Goal: Complete application form

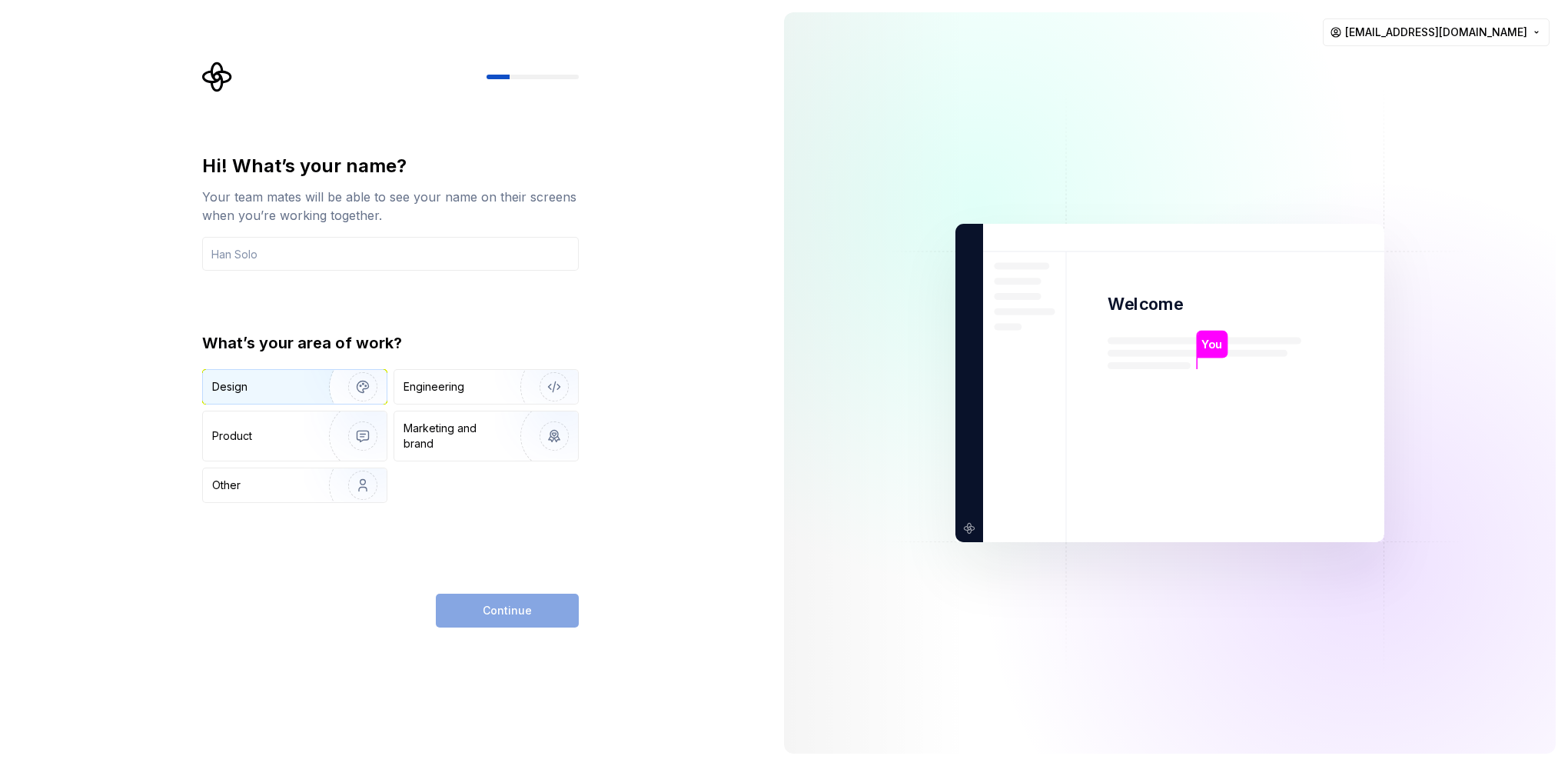
click at [299, 392] on div "Design" at bounding box center [260, 386] width 97 height 15
click at [301, 444] on div "Product" at bounding box center [295, 436] width 184 height 50
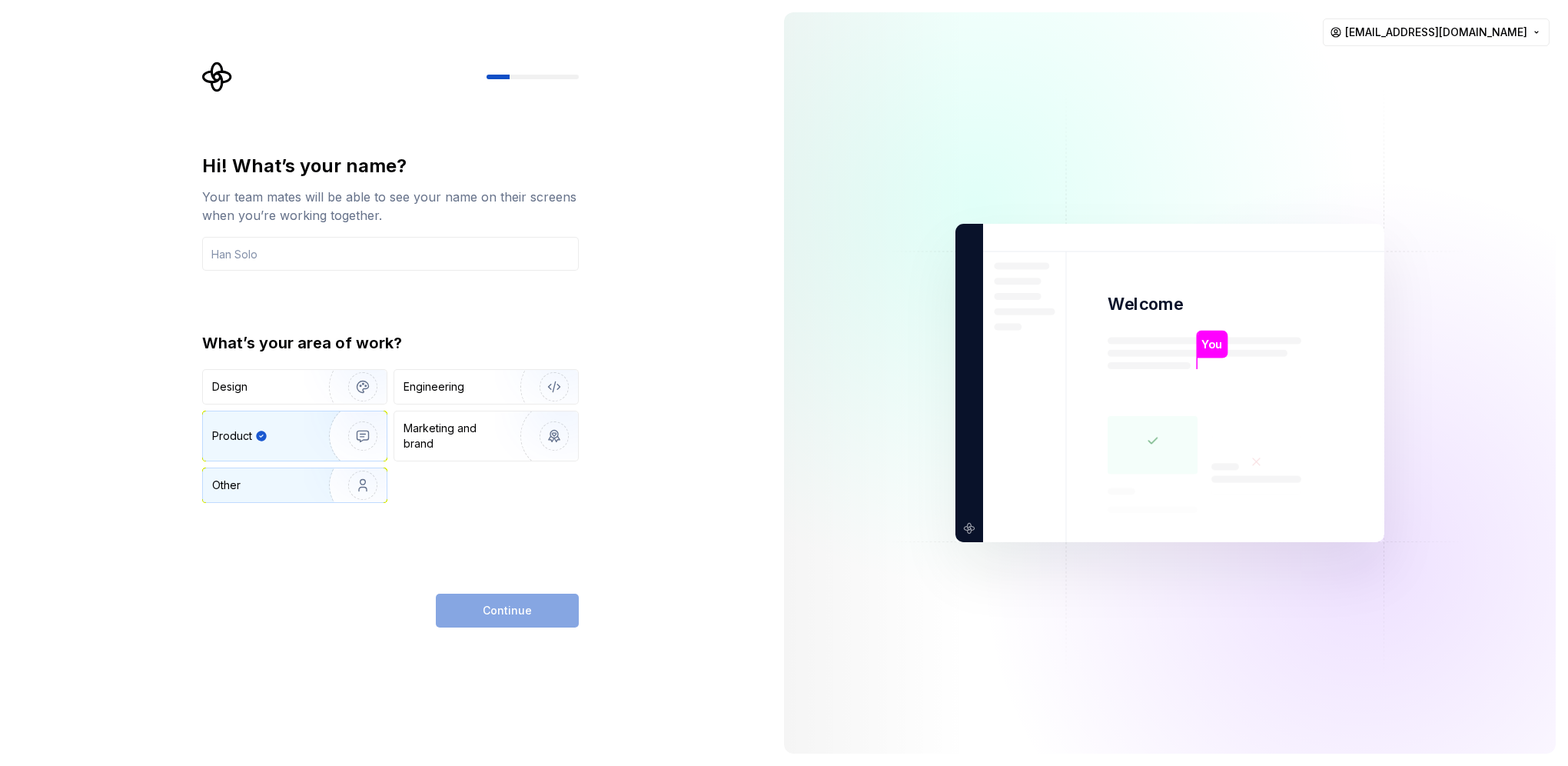
click at [302, 490] on div "Other" at bounding box center [295, 485] width 184 height 34
click at [446, 432] on div "Marketing and brand" at bounding box center [456, 436] width 104 height 31
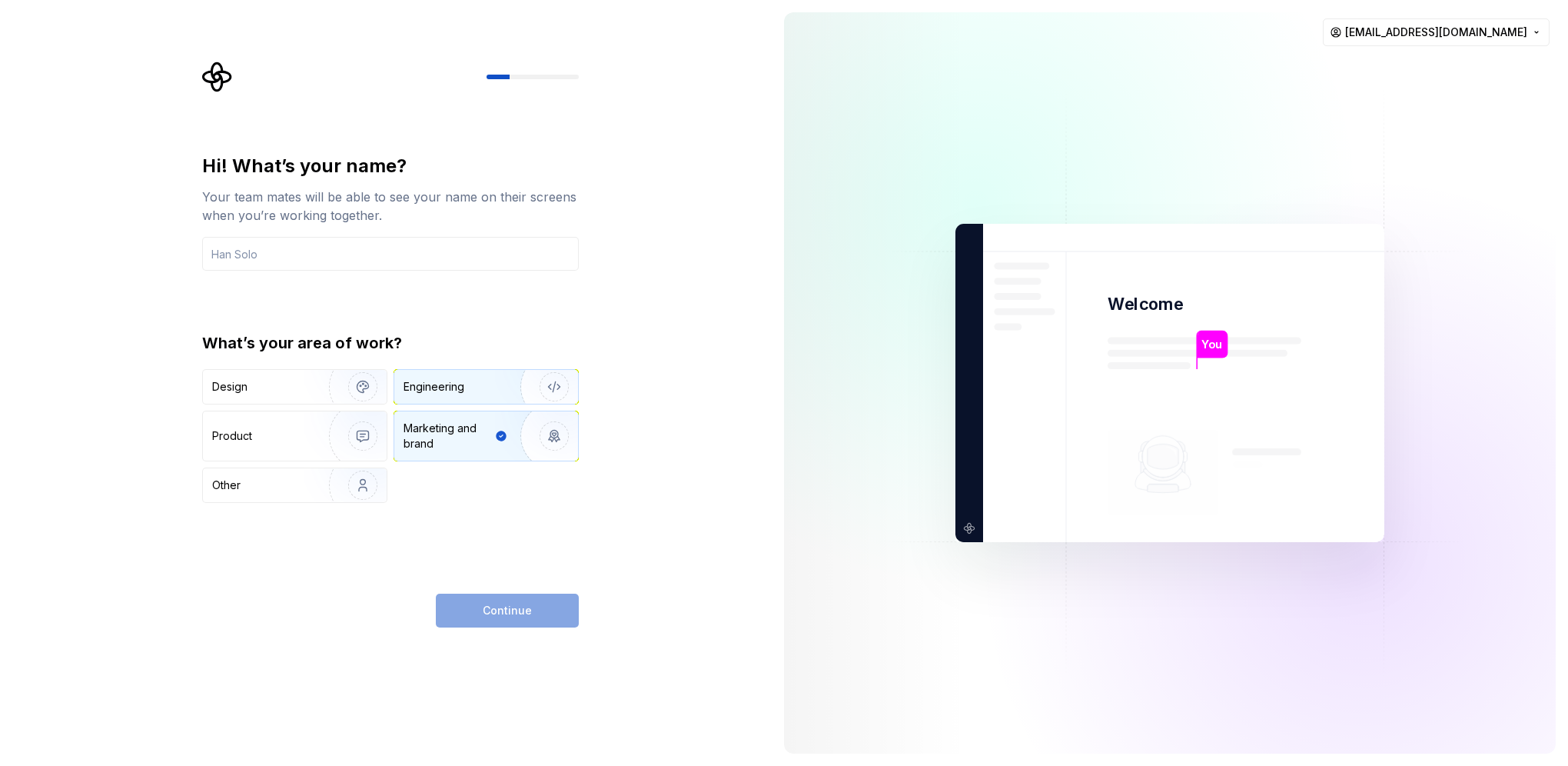
click at [483, 377] on div "Engineering" at bounding box center [486, 386] width 184 height 34
click at [255, 387] on div "Design" at bounding box center [260, 386] width 97 height 15
click at [497, 381] on img "button" at bounding box center [544, 386] width 98 height 103
drag, startPoint x: 510, startPoint y: 385, endPoint x: 523, endPoint y: 387, distance: 13.2
click at [510, 384] on img "button" at bounding box center [544, 386] width 98 height 103
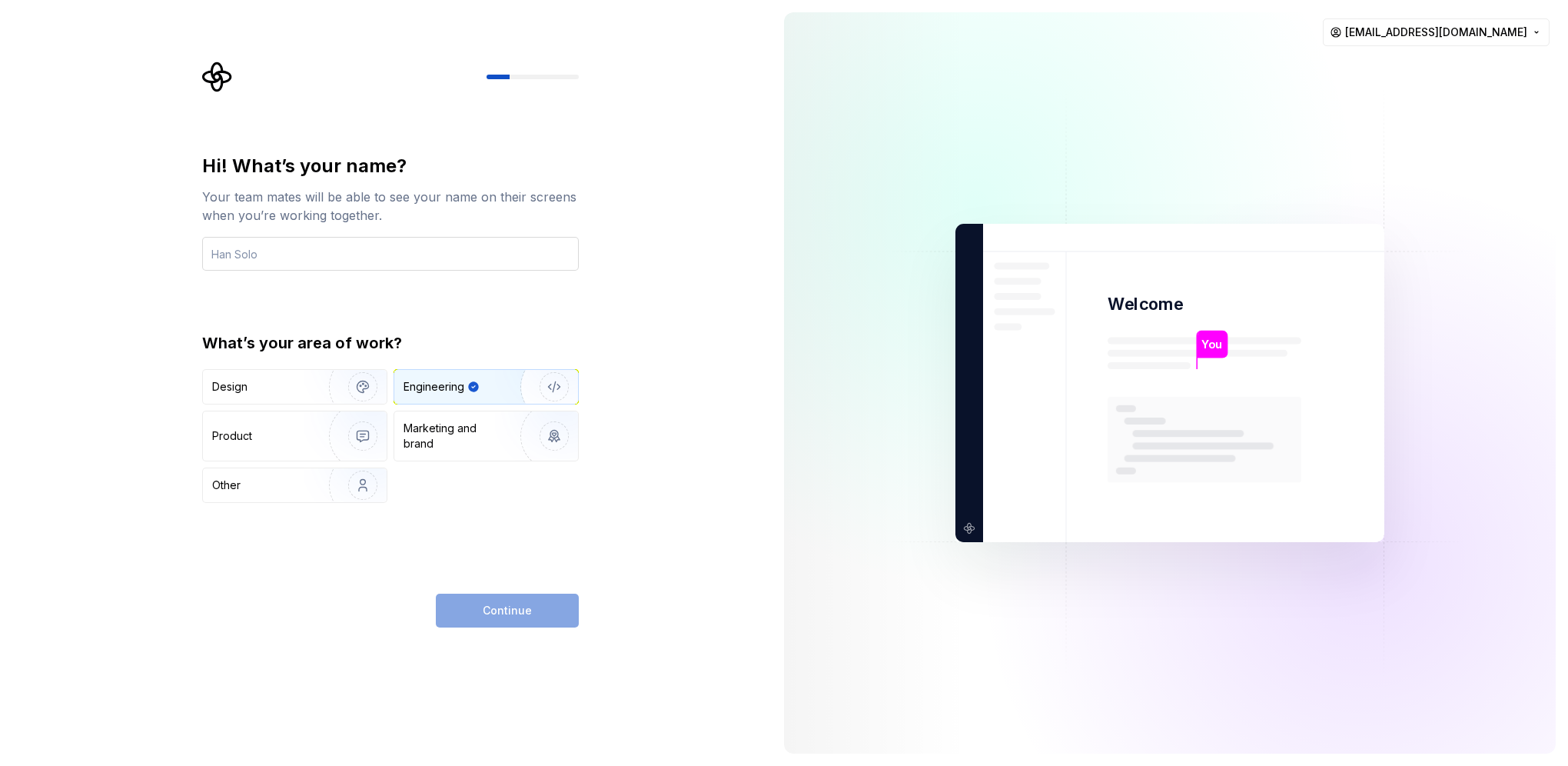
click at [301, 254] on input "text" at bounding box center [390, 254] width 377 height 34
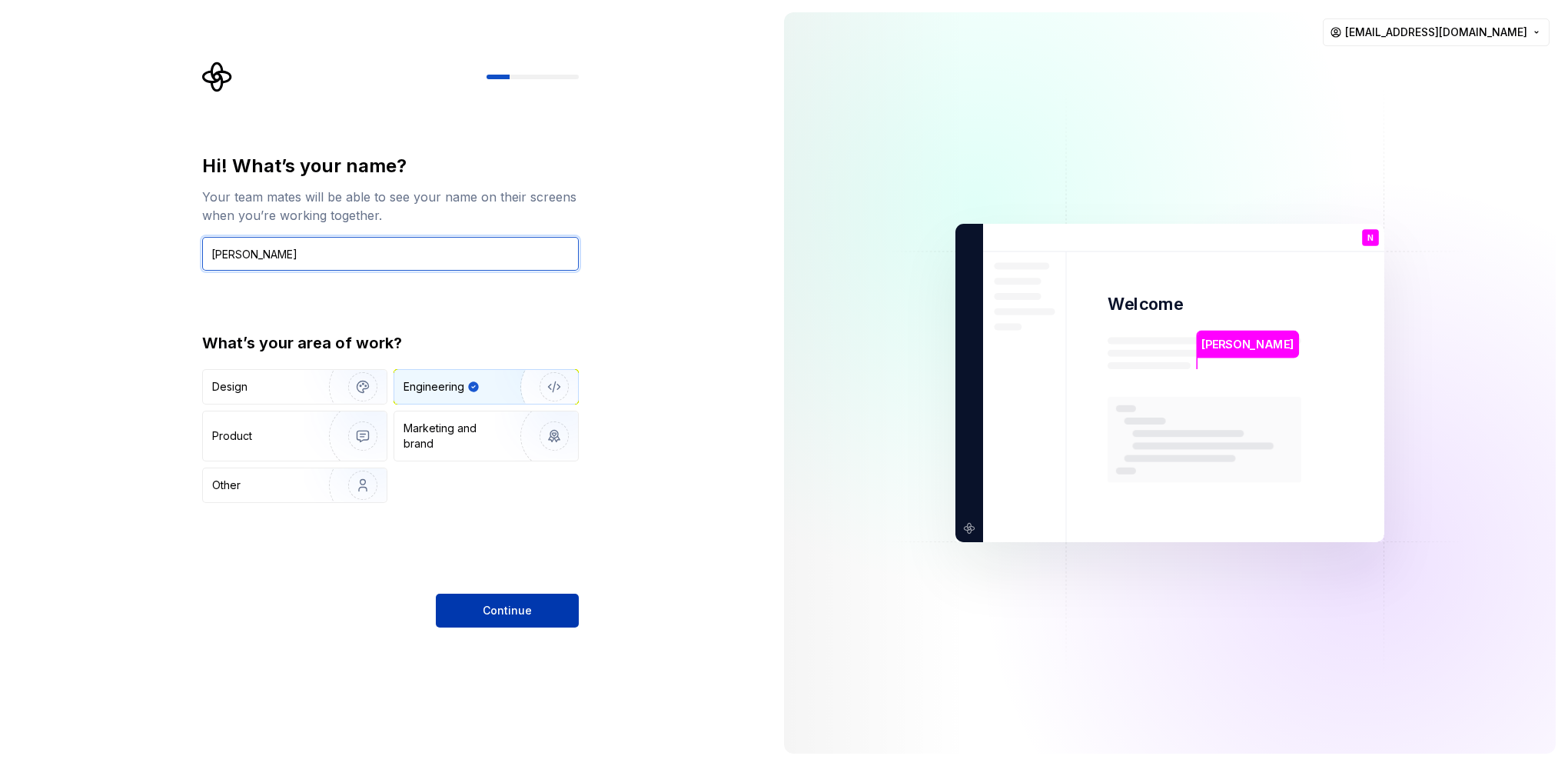
type input "[PERSON_NAME]"
click at [541, 606] on button "Continue" at bounding box center [507, 611] width 143 height 34
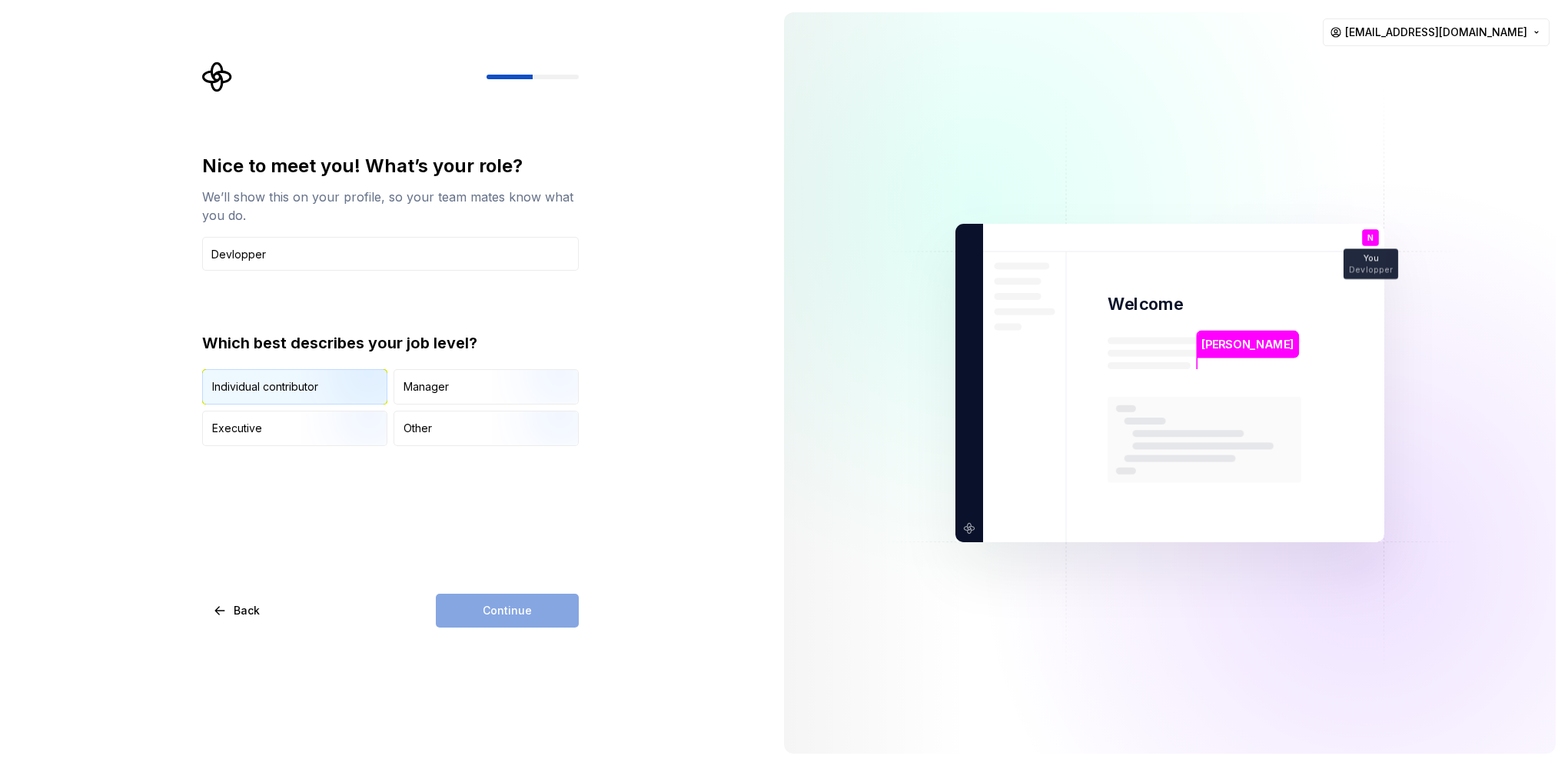
type input "Devlopper"
click at [311, 391] on img "button" at bounding box center [349, 406] width 98 height 103
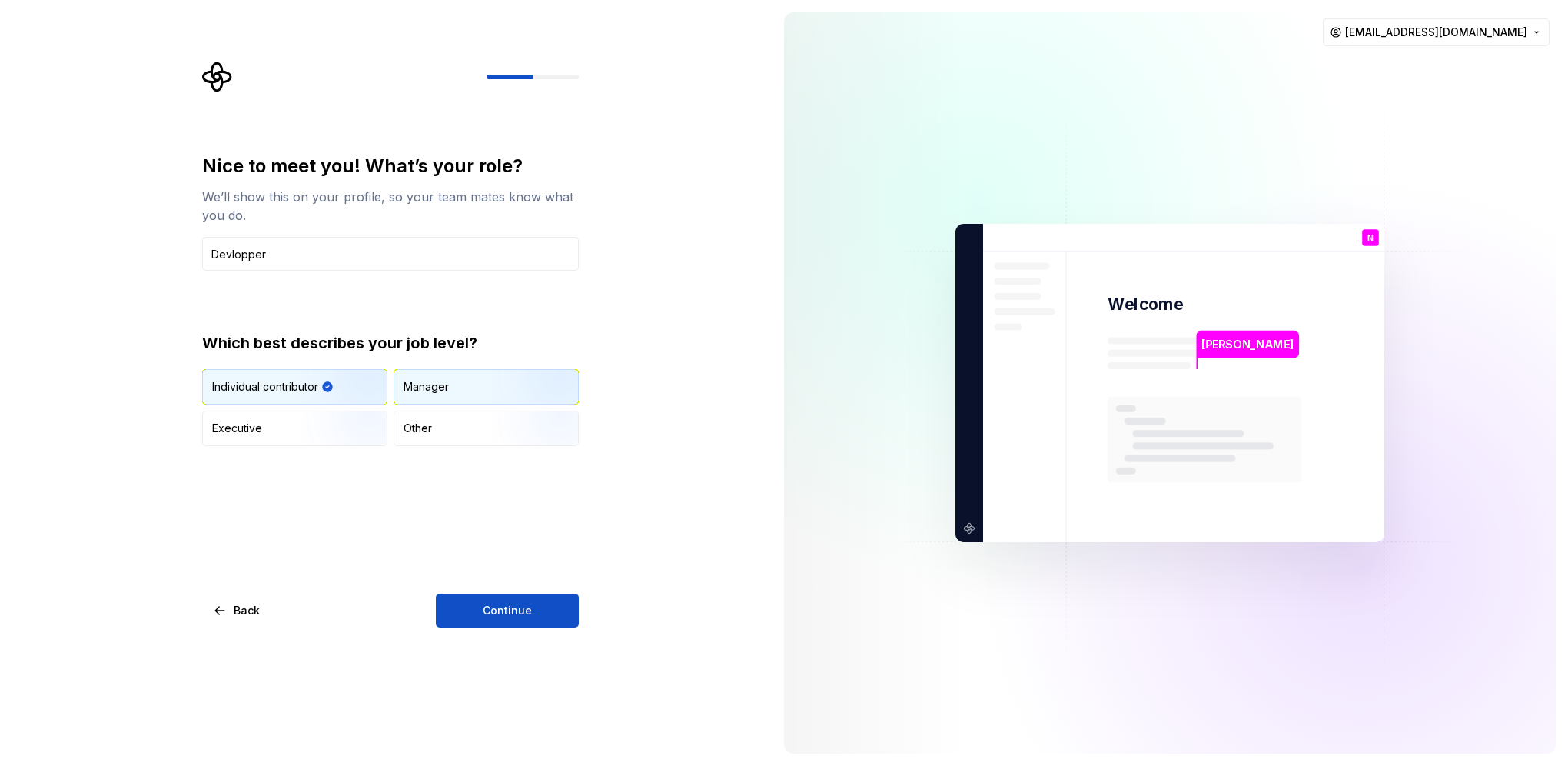
click at [522, 395] on img "button" at bounding box center [541, 406] width 98 height 103
click at [353, 397] on img "button" at bounding box center [349, 406] width 98 height 103
click at [559, 614] on button "Continue" at bounding box center [507, 611] width 143 height 34
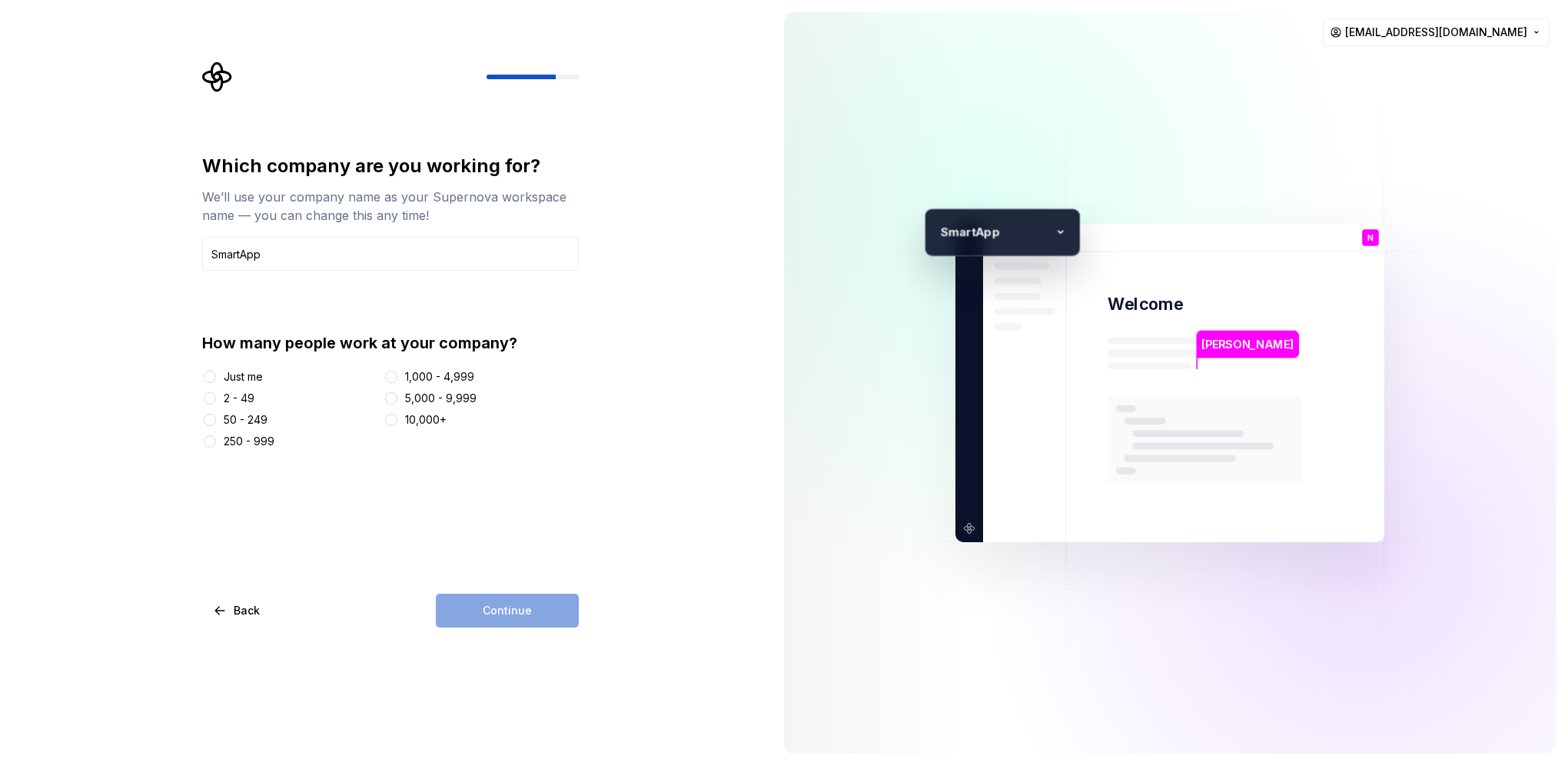
type input "SmartApp"
click at [253, 374] on div "Just me" at bounding box center [243, 376] width 39 height 15
click at [216, 374] on button "Just me" at bounding box center [210, 376] width 13 height 13
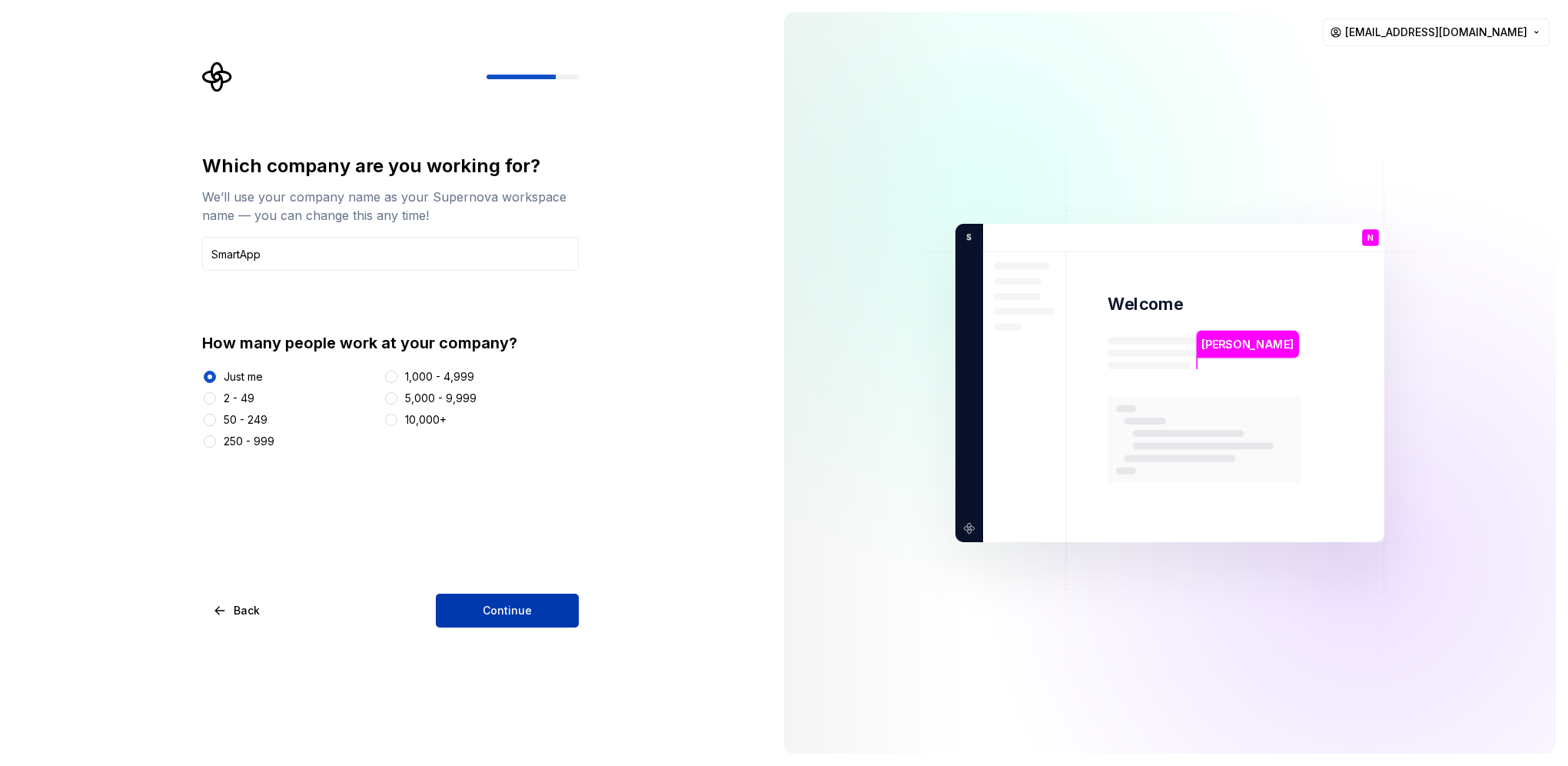
click at [487, 609] on span "Continue" at bounding box center [507, 611] width 50 height 15
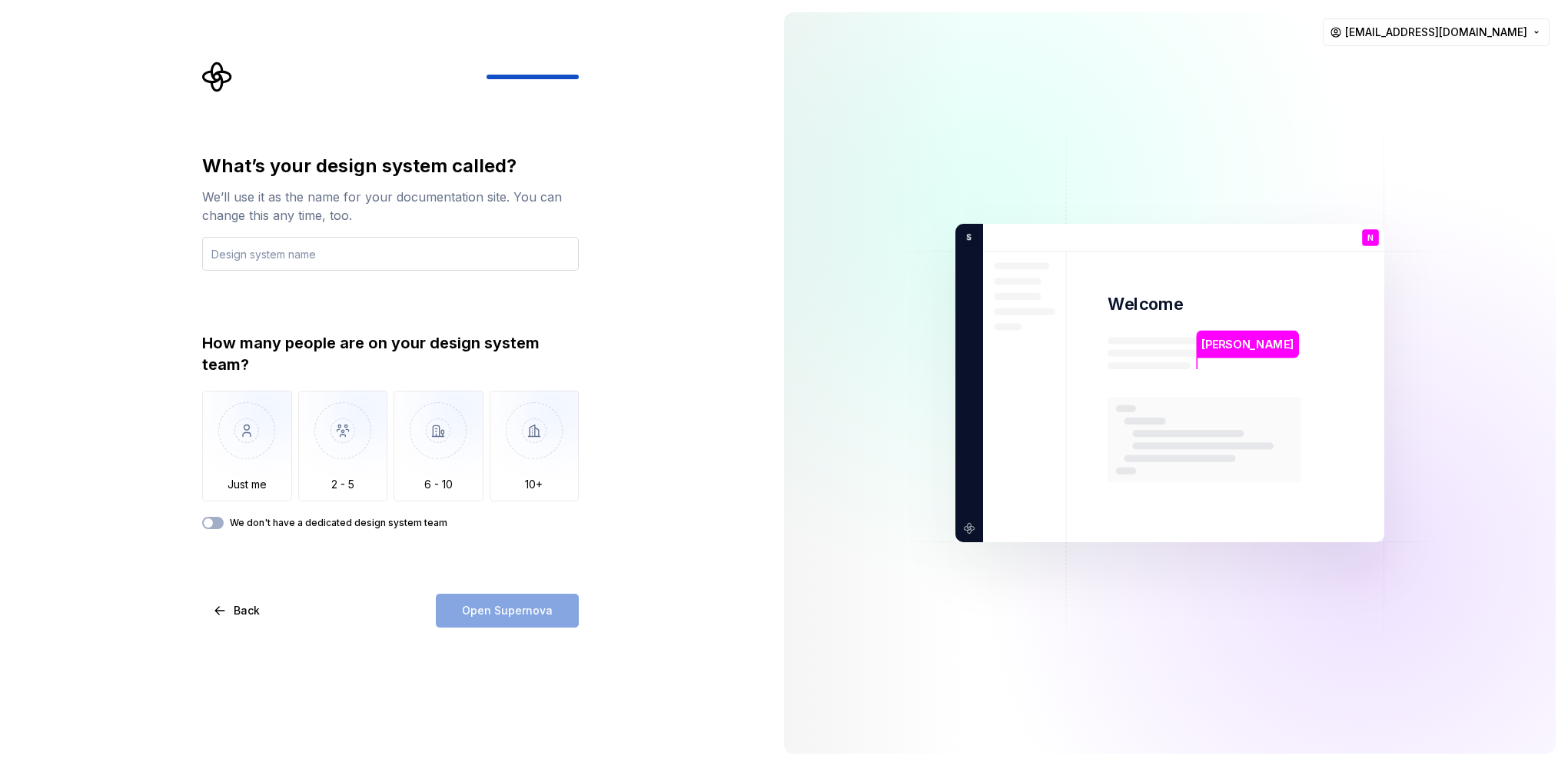
click at [487, 244] on input "text" at bounding box center [390, 254] width 377 height 34
type input "SmartApps"
click at [243, 470] on img "button" at bounding box center [247, 442] width 90 height 103
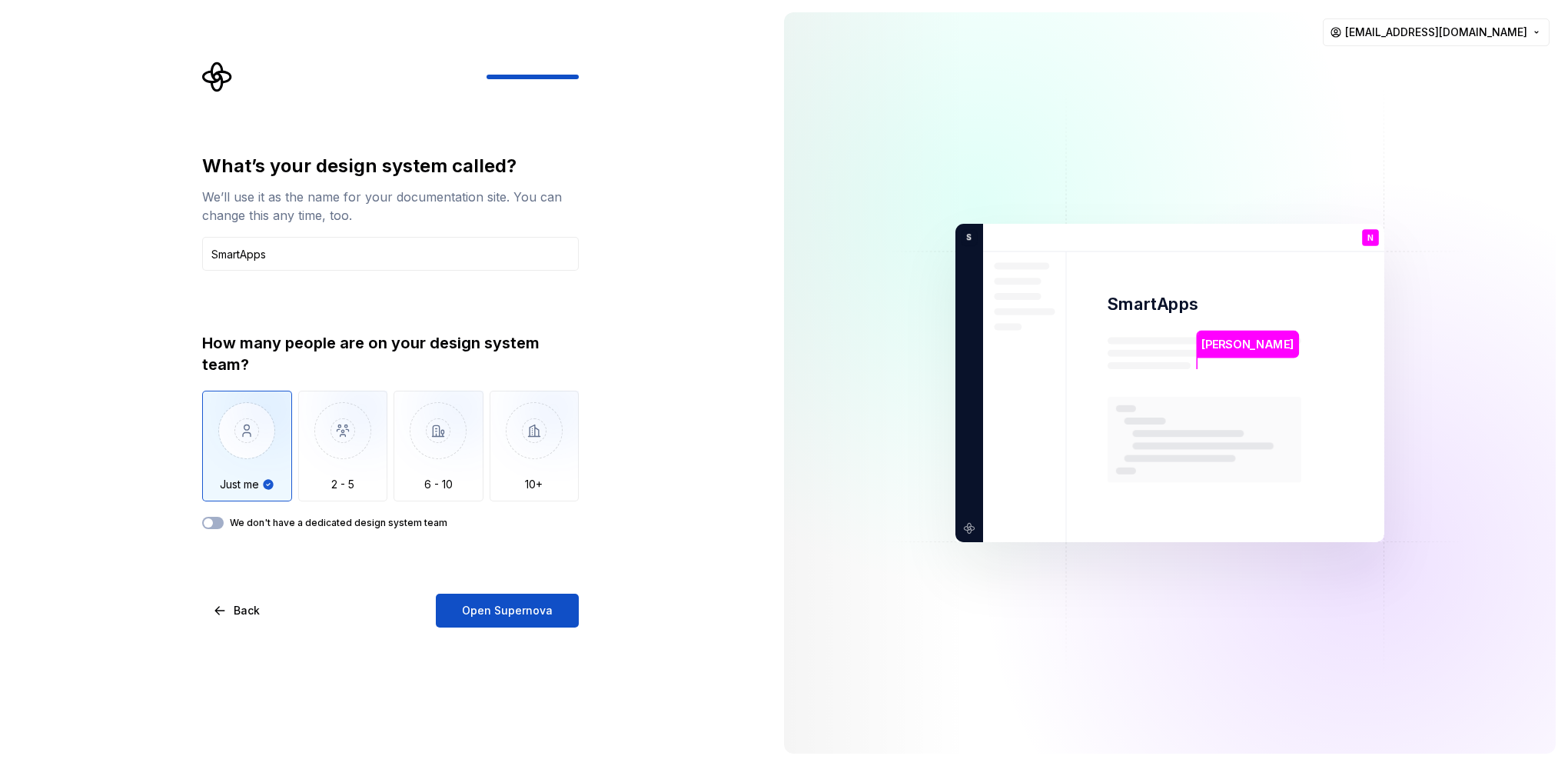
click at [260, 527] on label "We don't have a dedicated design system team" at bounding box center [338, 522] width 217 height 13
click at [223, 527] on button "We don't have a dedicated design system team" at bounding box center [213, 522] width 22 height 13
click at [196, 525] on div "What’s your design system called? We’ll use it as the name for your documentati…" at bounding box center [395, 344] width 405 height 566
click at [216, 517] on button "We don't have a dedicated design system team" at bounding box center [213, 522] width 22 height 13
click at [521, 611] on span "Open Supernova" at bounding box center [507, 611] width 91 height 15
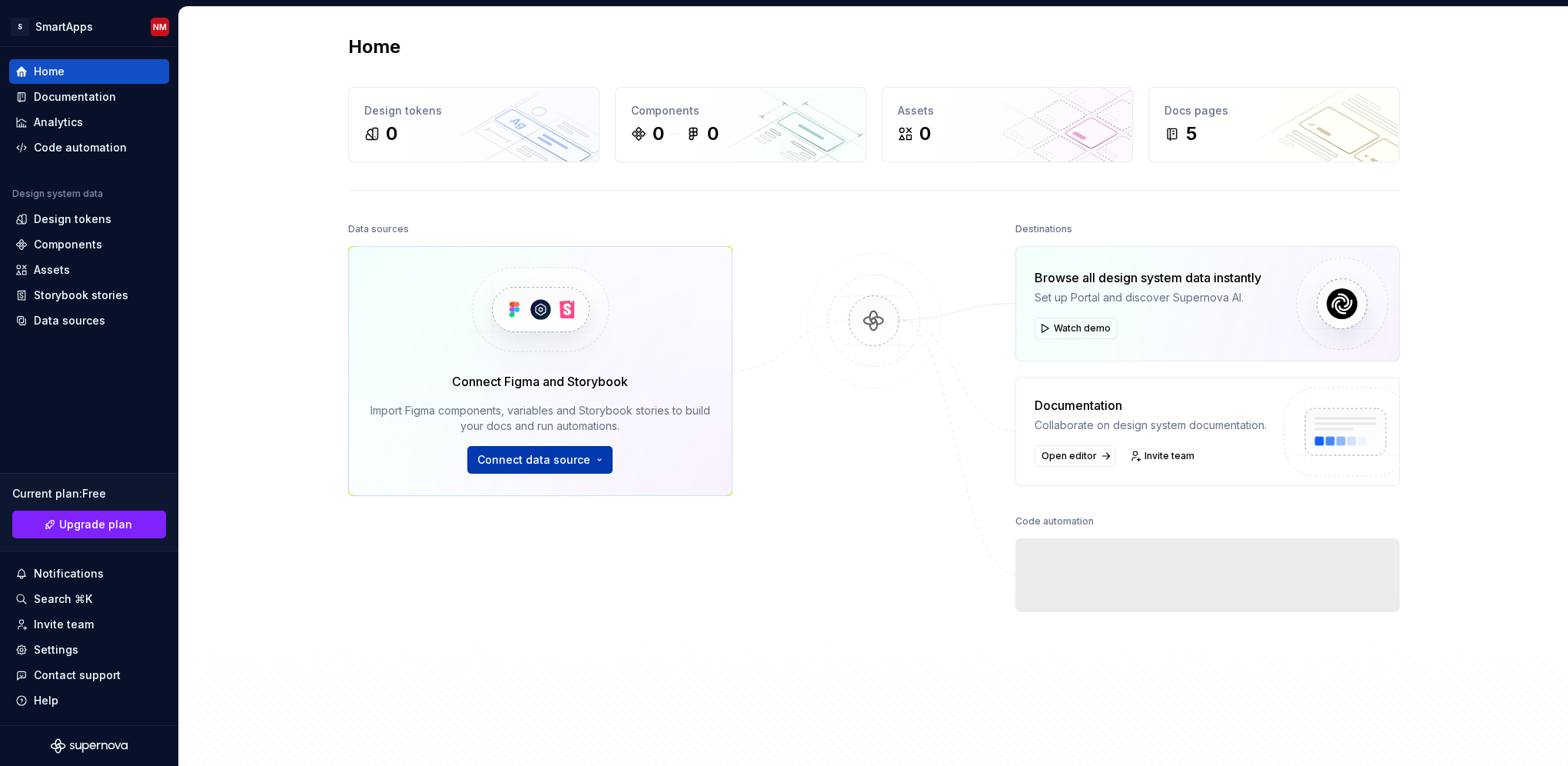
click at [572, 464] on span "Connect data source" at bounding box center [534, 459] width 113 height 15
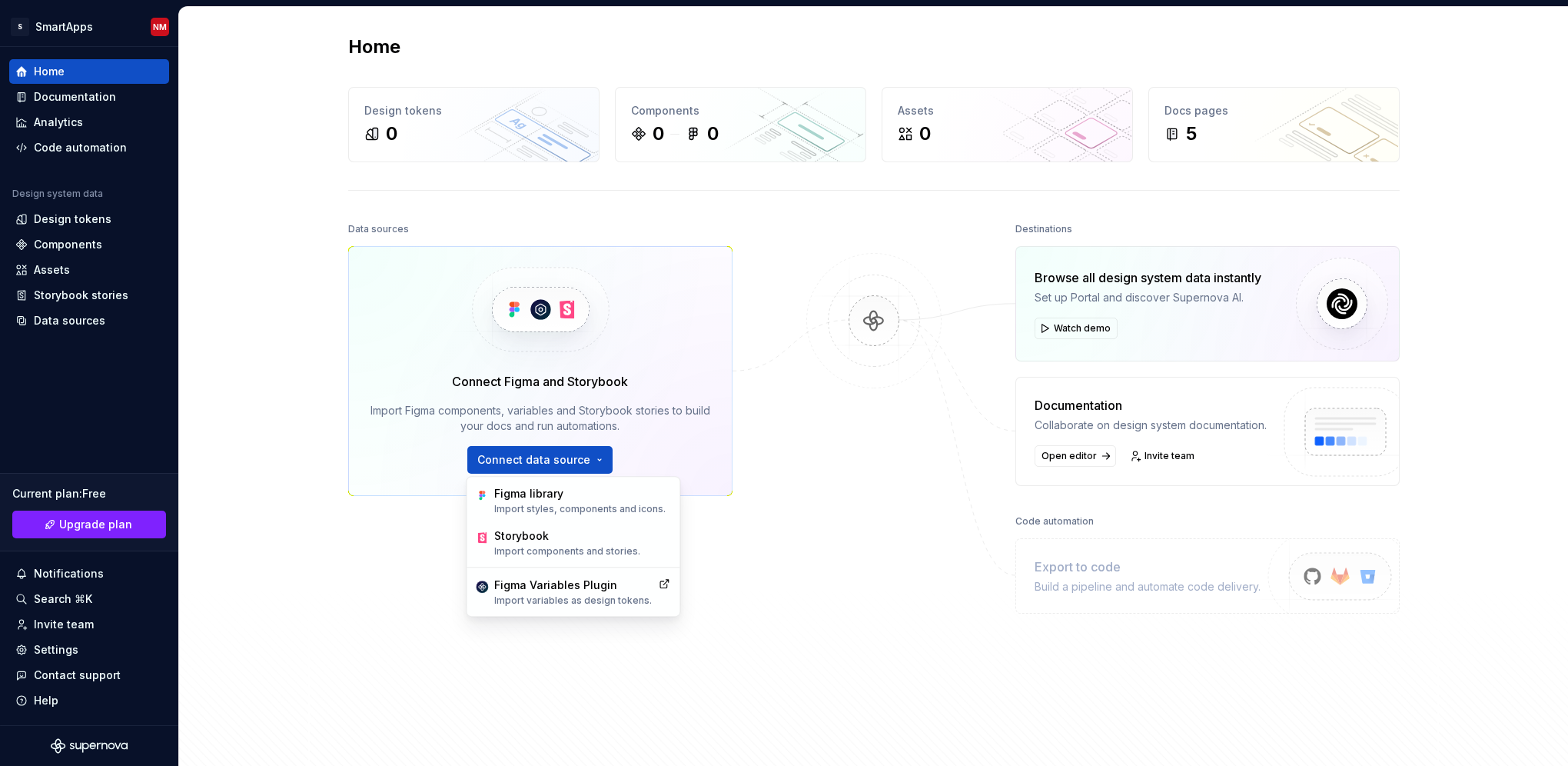
click at [804, 491] on div at bounding box center [873, 448] width 154 height 459
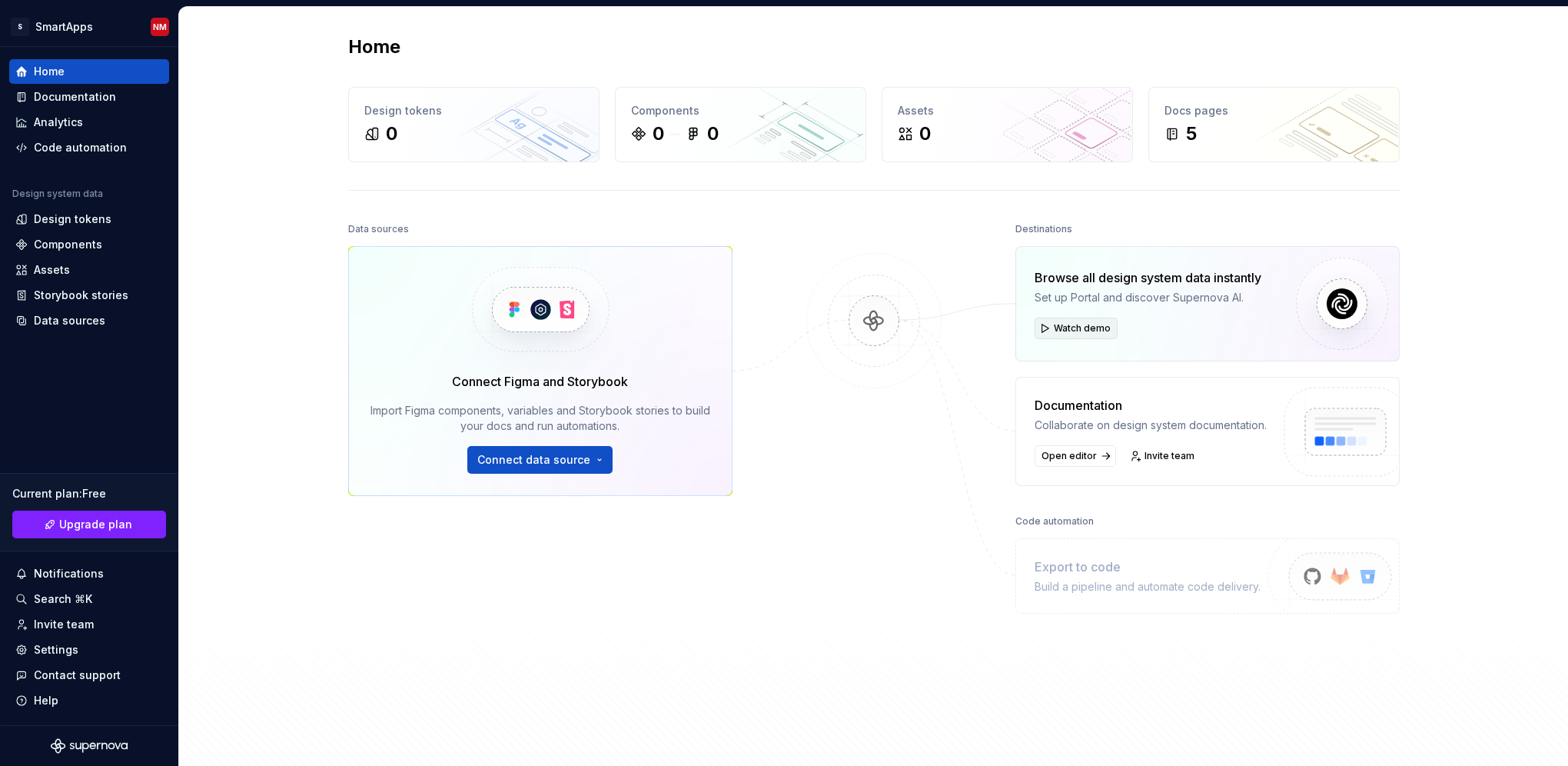
click at [1069, 326] on span "Watch demo" at bounding box center [1082, 328] width 57 height 13
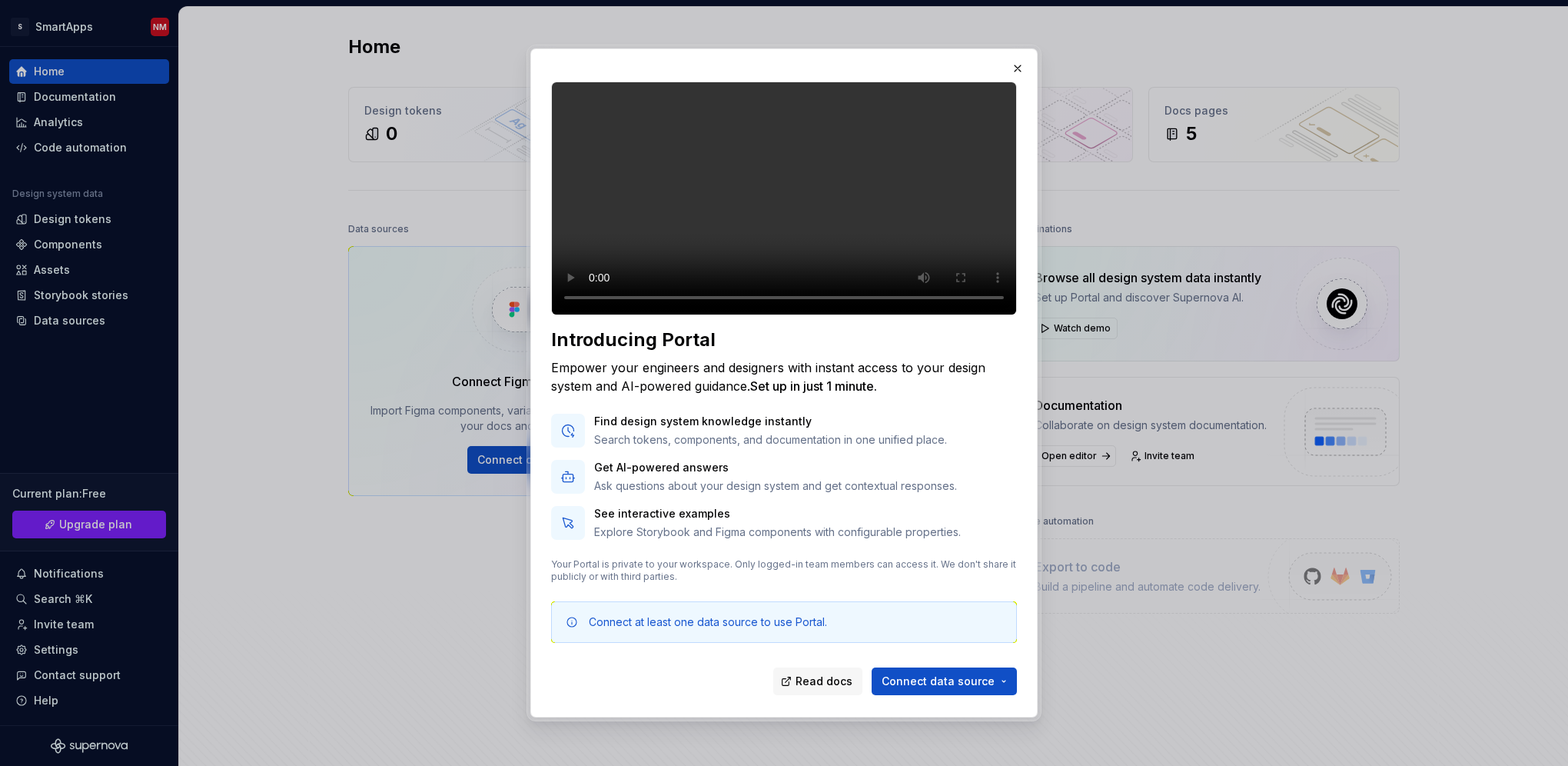
click at [847, 230] on video at bounding box center [783, 198] width 466 height 233
